Goal: Transaction & Acquisition: Purchase product/service

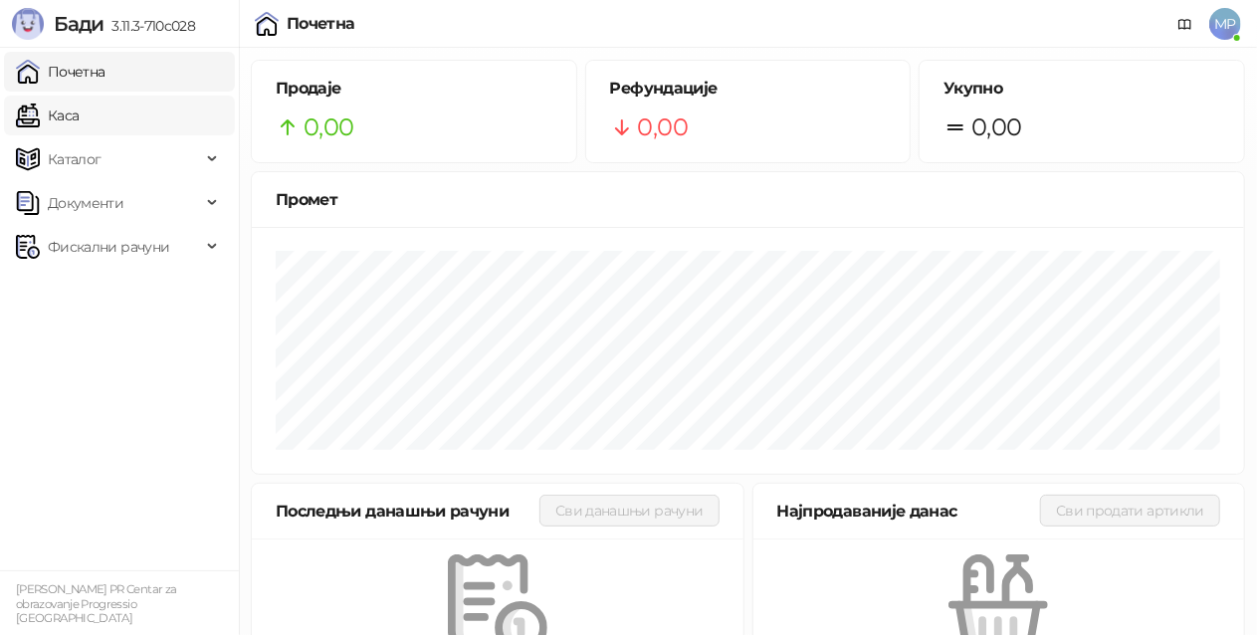
click at [79, 116] on link "Каса" at bounding box center [47, 116] width 63 height 40
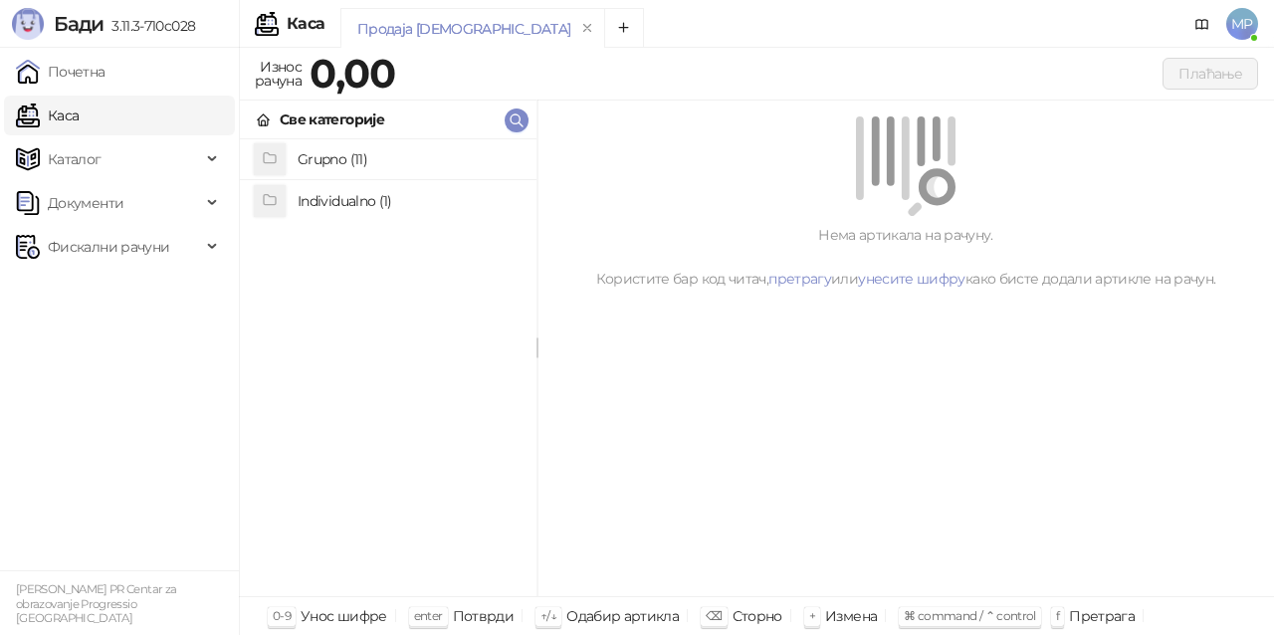
click at [396, 203] on h4 "Individualno (1)" at bounding box center [409, 201] width 223 height 32
click at [432, 153] on h4 "IPRU" at bounding box center [409, 160] width 223 height 32
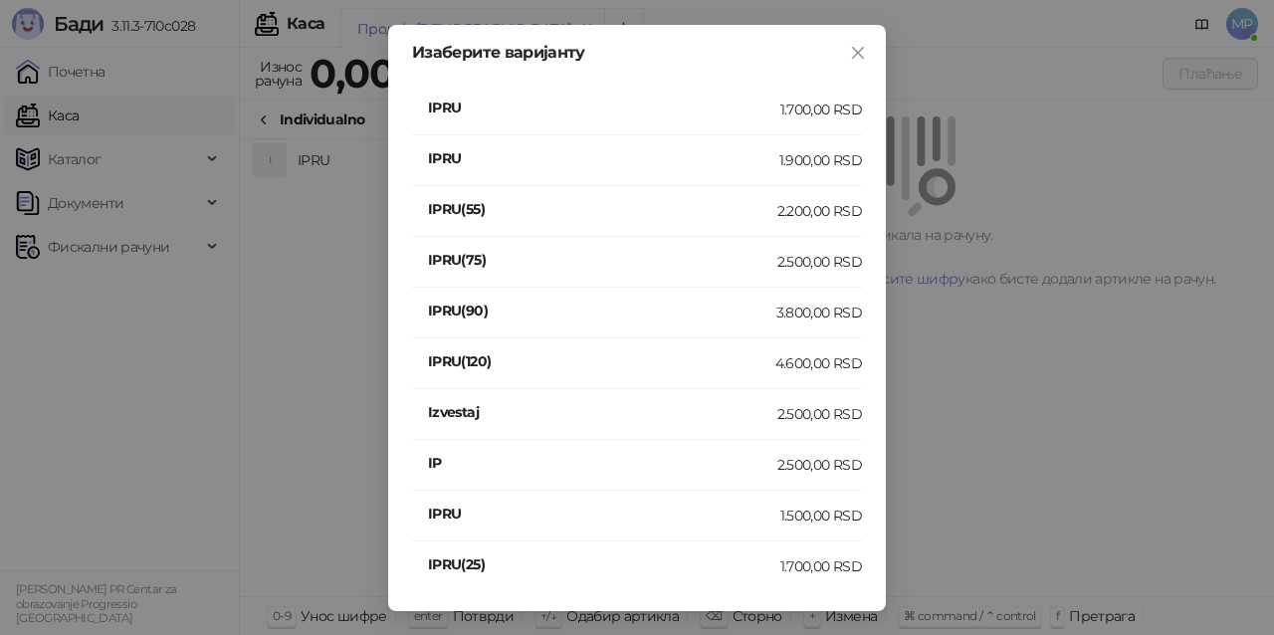
click at [804, 464] on div "2.500,00 RSD" at bounding box center [819, 465] width 85 height 22
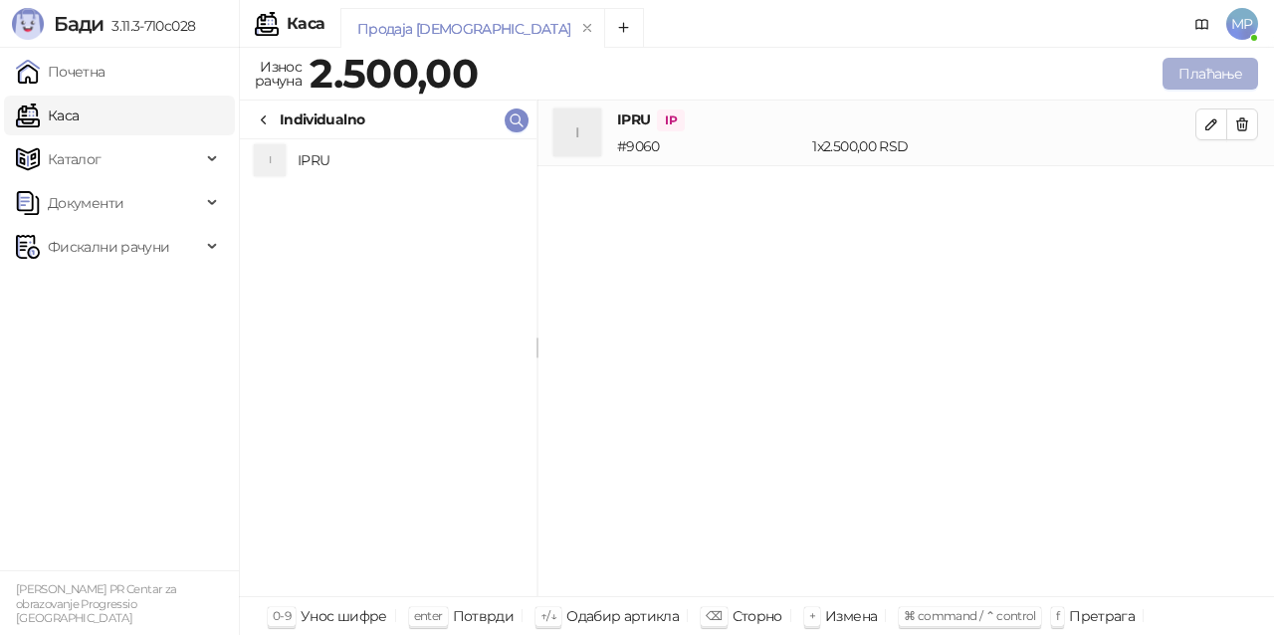
click at [1218, 73] on button "Плаћање" at bounding box center [1210, 74] width 96 height 32
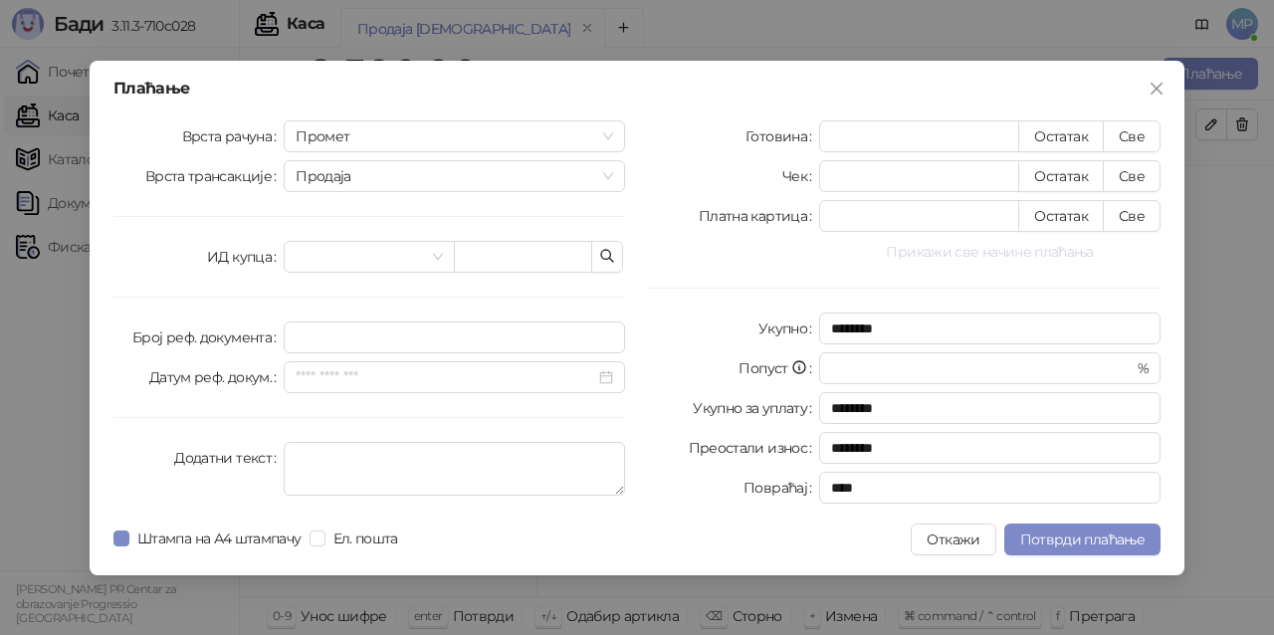
click at [990, 262] on button "Прикажи све начине плаћања" at bounding box center [989, 252] width 341 height 24
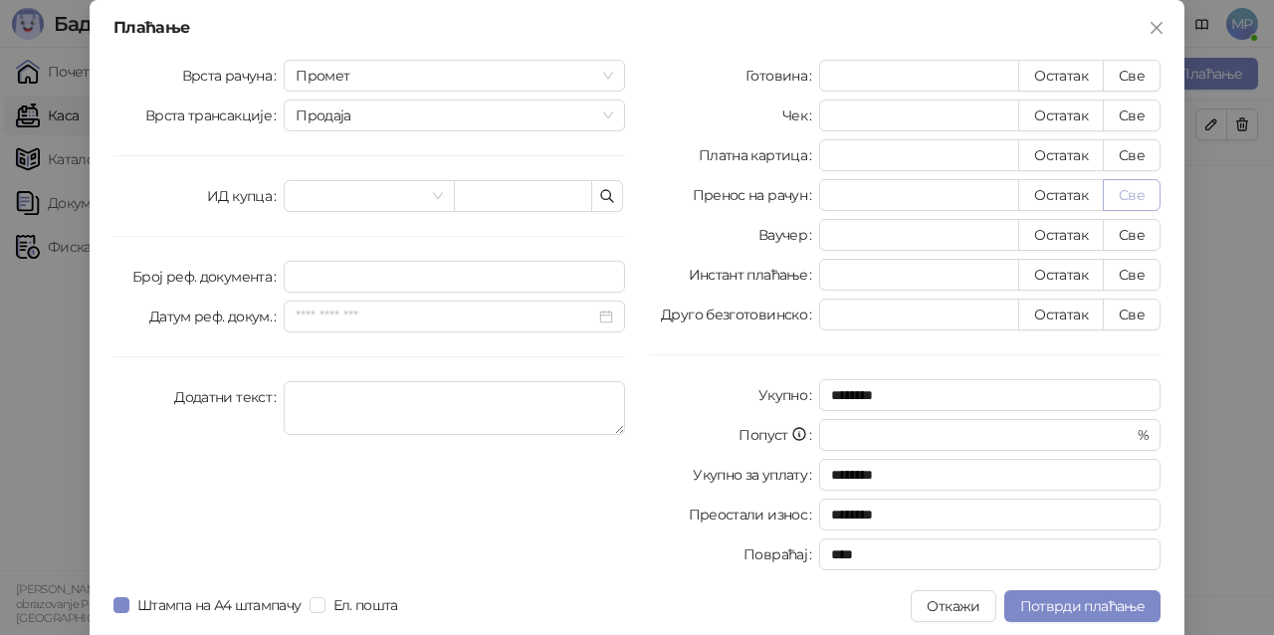
click at [1127, 189] on button "Све" at bounding box center [1131, 195] width 58 height 32
type input "****"
click at [1092, 606] on span "Потврди плаћање" at bounding box center [1082, 606] width 124 height 18
